Goal: Task Accomplishment & Management: Use online tool/utility

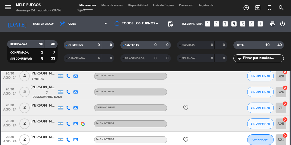
scroll to position [26, 0]
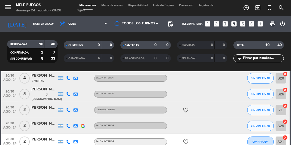
click at [114, 5] on span "Mapa de mesas" at bounding box center [112, 5] width 26 height 3
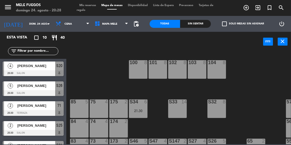
click at [61, 108] on span "71" at bounding box center [60, 105] width 4 height 6
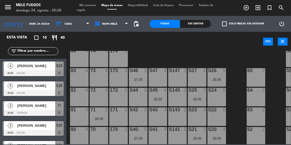
scroll to position [76, 0]
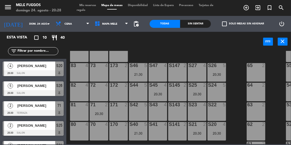
click at [100, 113] on div "20:30" at bounding box center [99, 114] width 19 height 4
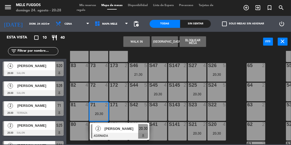
click at [141, 134] on div at bounding box center [119, 136] width 57 height 6
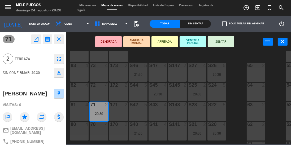
click at [224, 45] on button "SENTAR" at bounding box center [220, 41] width 26 height 11
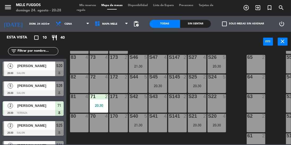
scroll to position [80, 0]
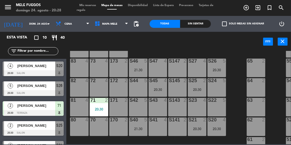
click at [218, 71] on div "20:30" at bounding box center [216, 70] width 19 height 4
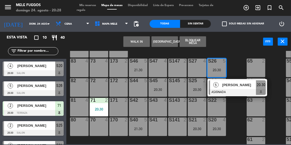
click at [262, 86] on span "20:30" at bounding box center [261, 85] width 8 height 6
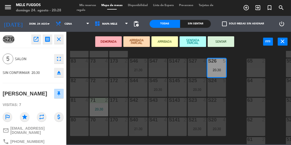
click at [228, 45] on button "SENTAR" at bounding box center [220, 41] width 26 height 11
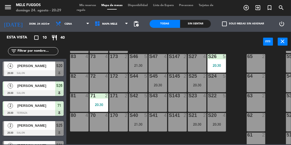
scroll to position [79, 0]
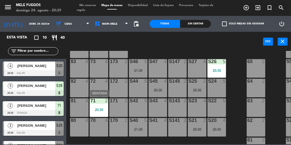
click at [101, 90] on div "72 4" at bounding box center [99, 88] width 19 height 19
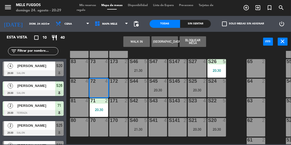
click at [140, 43] on button "WALK IN" at bounding box center [136, 41] width 26 height 11
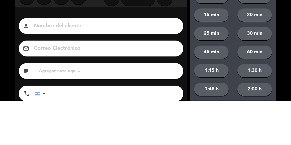
click at [5, 67] on div "close Indique cantidad de clientes 1 2 3 4 ó remove 5 add Nombre del cliente pe…" at bounding box center [145, 89] width 291 height 179
